Goal: Task Accomplishment & Management: Manage account settings

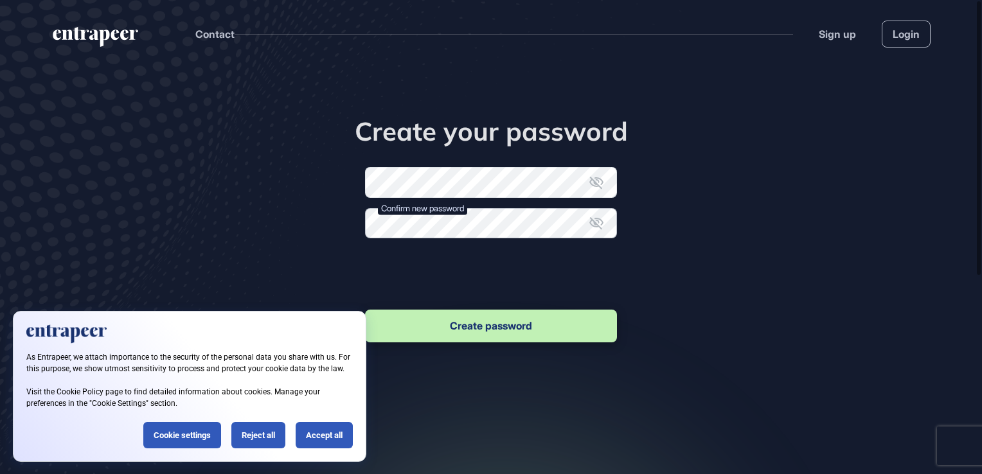
click at [428, 242] on form "New password Confirm new password Passwords should match. Create password" at bounding box center [491, 256] width 252 height 178
click at [593, 220] on icon at bounding box center [596, 222] width 15 height 15
click at [597, 183] on icon at bounding box center [596, 183] width 14 height 12
click at [527, 322] on button "Create password" at bounding box center [491, 326] width 252 height 33
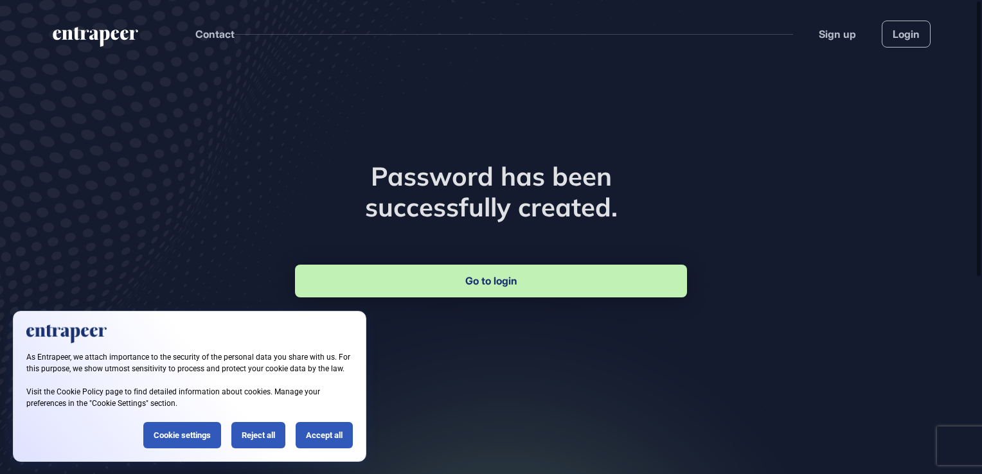
click at [526, 286] on link "Go to login" at bounding box center [491, 281] width 392 height 33
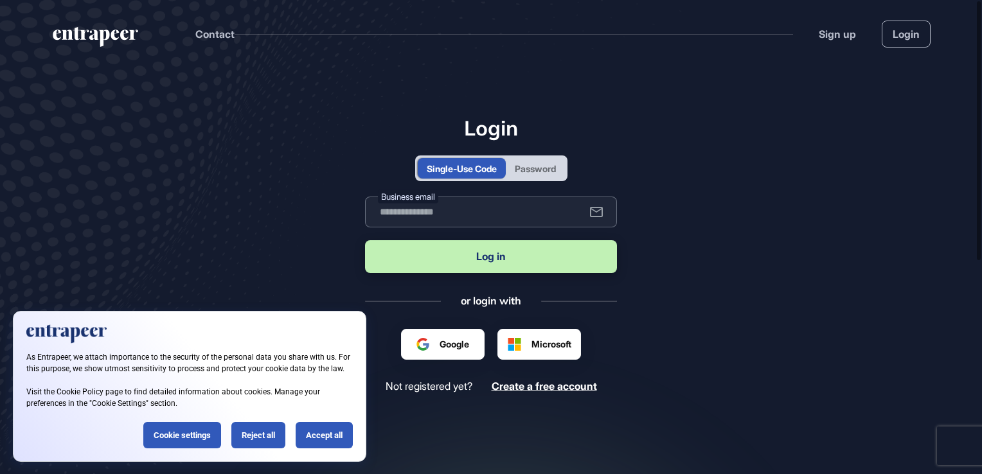
click at [515, 211] on input "text" at bounding box center [491, 212] width 252 height 31
type input "**********"
click at [514, 271] on button "Log in" at bounding box center [491, 256] width 252 height 33
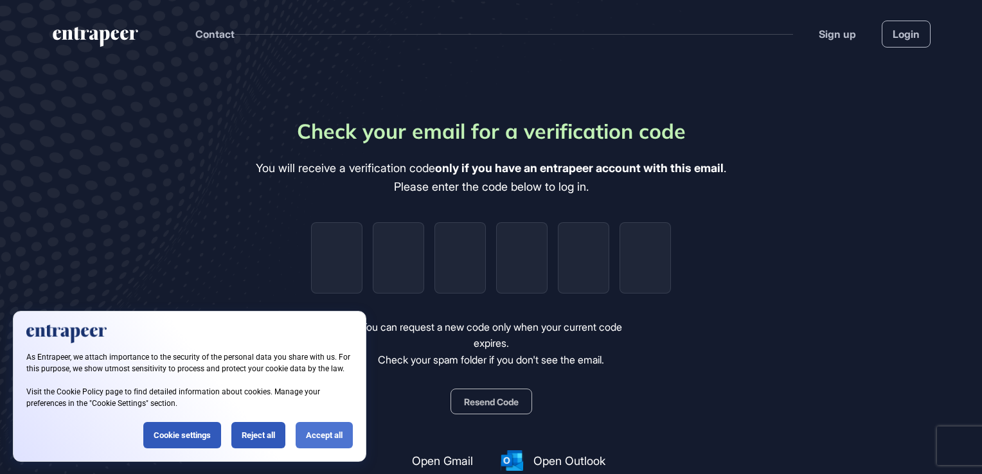
click at [319, 440] on div "Accept all" at bounding box center [324, 435] width 57 height 26
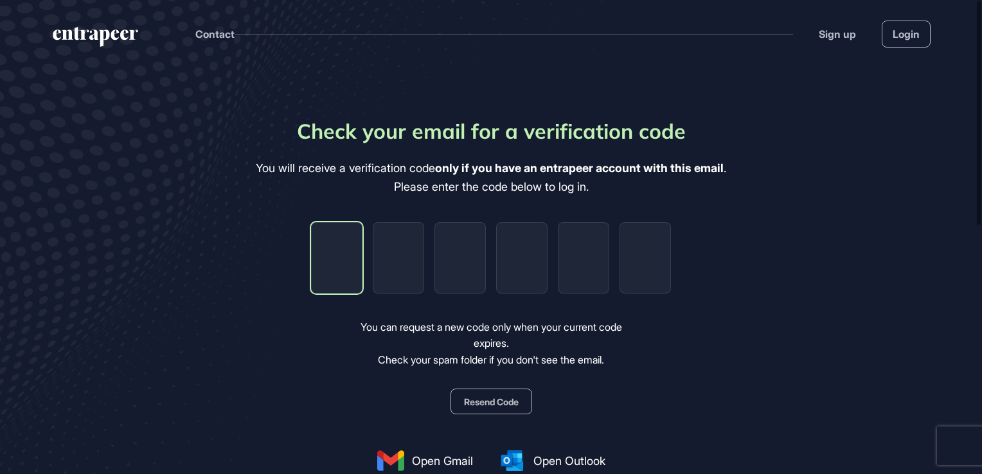
click at [340, 249] on input "tel" at bounding box center [336, 257] width 51 height 71
click at [349, 247] on input "tel" at bounding box center [336, 257] width 51 height 71
type input "*"
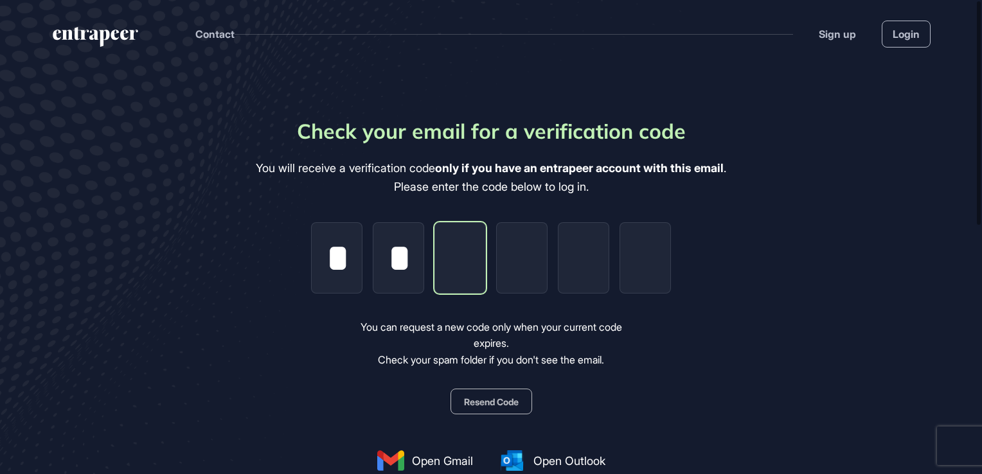
type input "*"
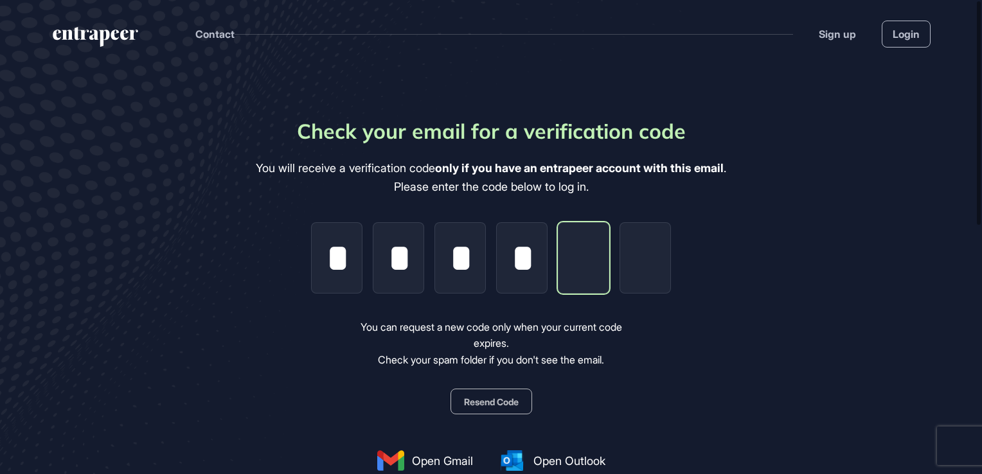
type input "*"
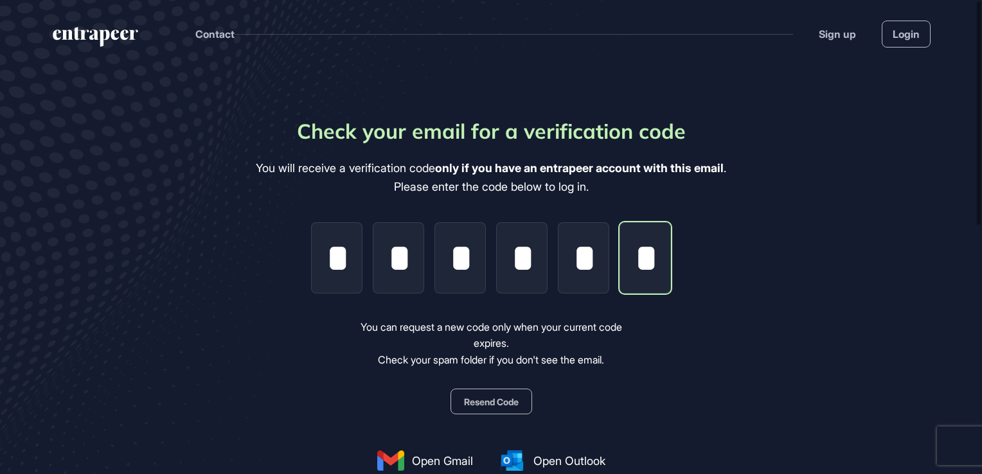
scroll to position [0, 3]
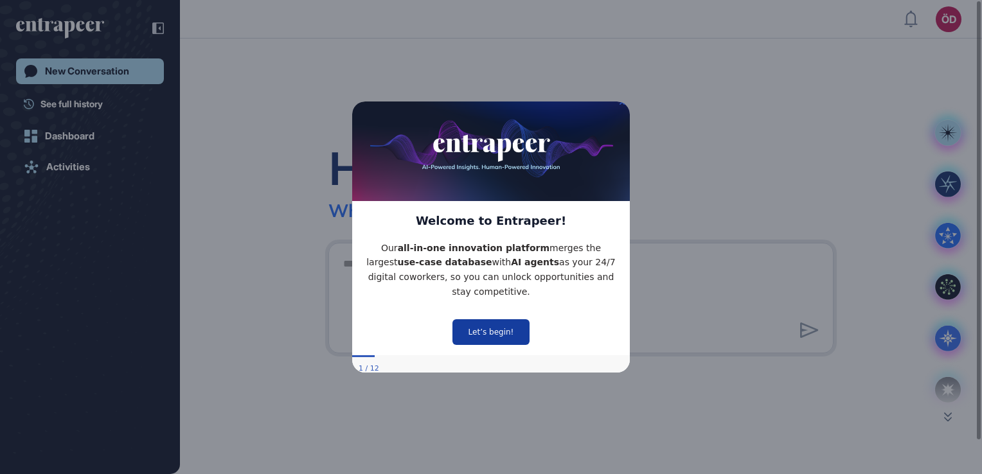
click at [505, 331] on button "Let’s begin!" at bounding box center [491, 332] width 77 height 26
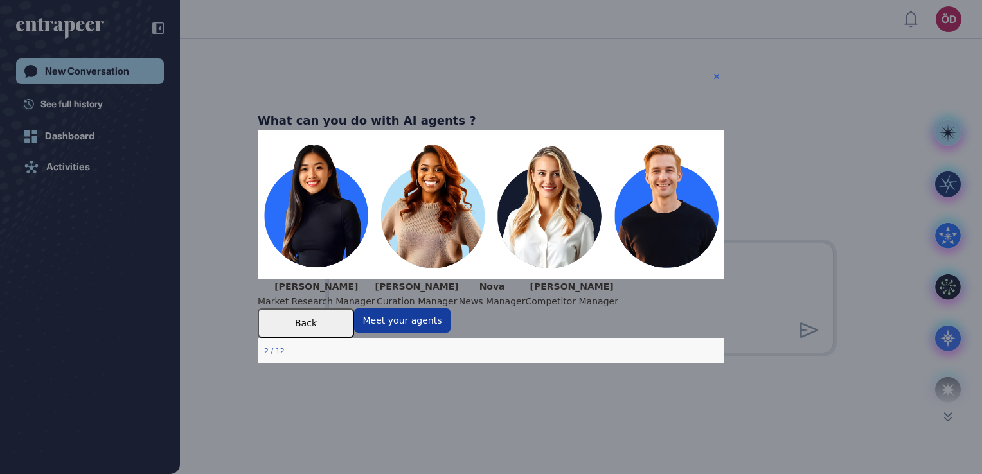
click at [451, 333] on button "Meet your agents" at bounding box center [402, 321] width 96 height 24
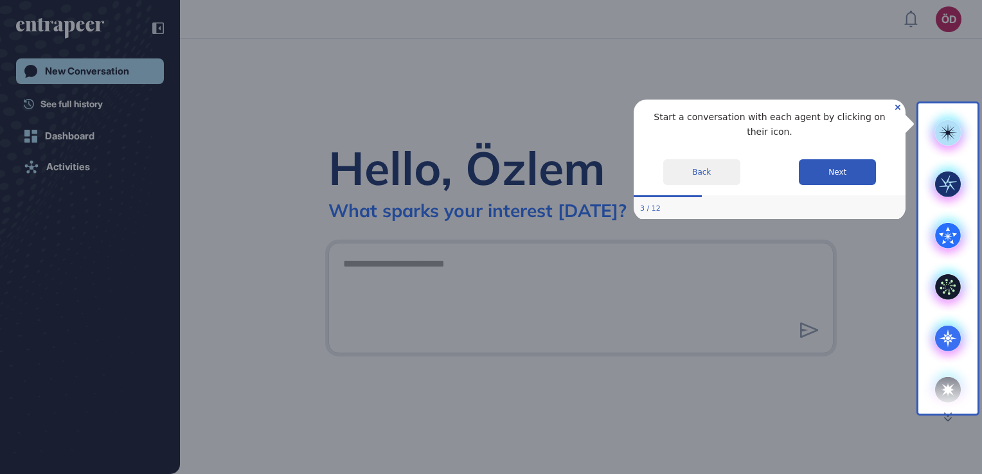
click at [651, 377] on div at bounding box center [459, 237] width 919 height 474
click at [856, 168] on button "Next" at bounding box center [837, 172] width 77 height 26
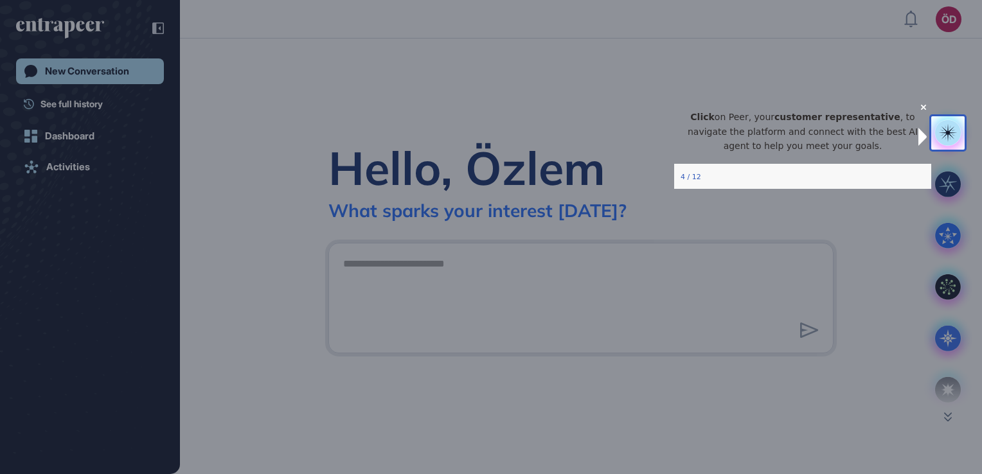
click at [921, 109] on icon "Close Preview" at bounding box center [923, 106] width 5 height 5
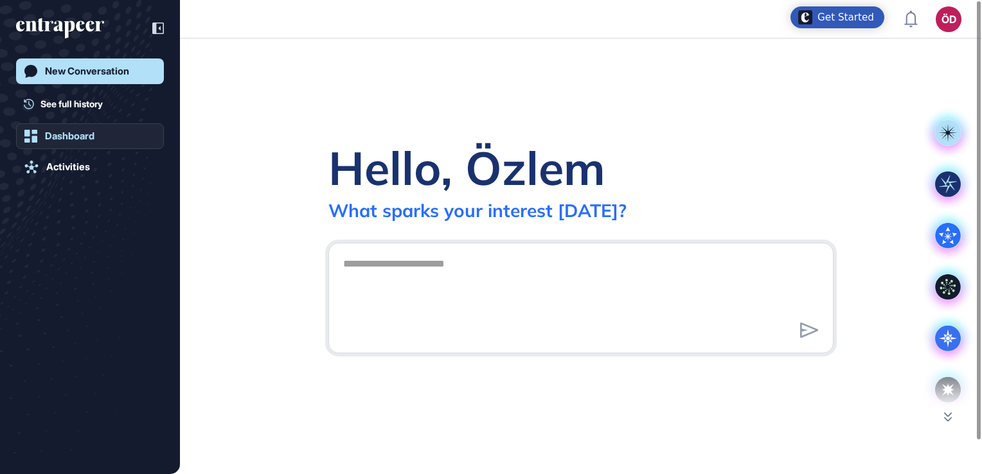
click at [57, 138] on div "Dashboard" at bounding box center [69, 136] width 49 height 12
